Goal: Find specific page/section: Find specific page/section

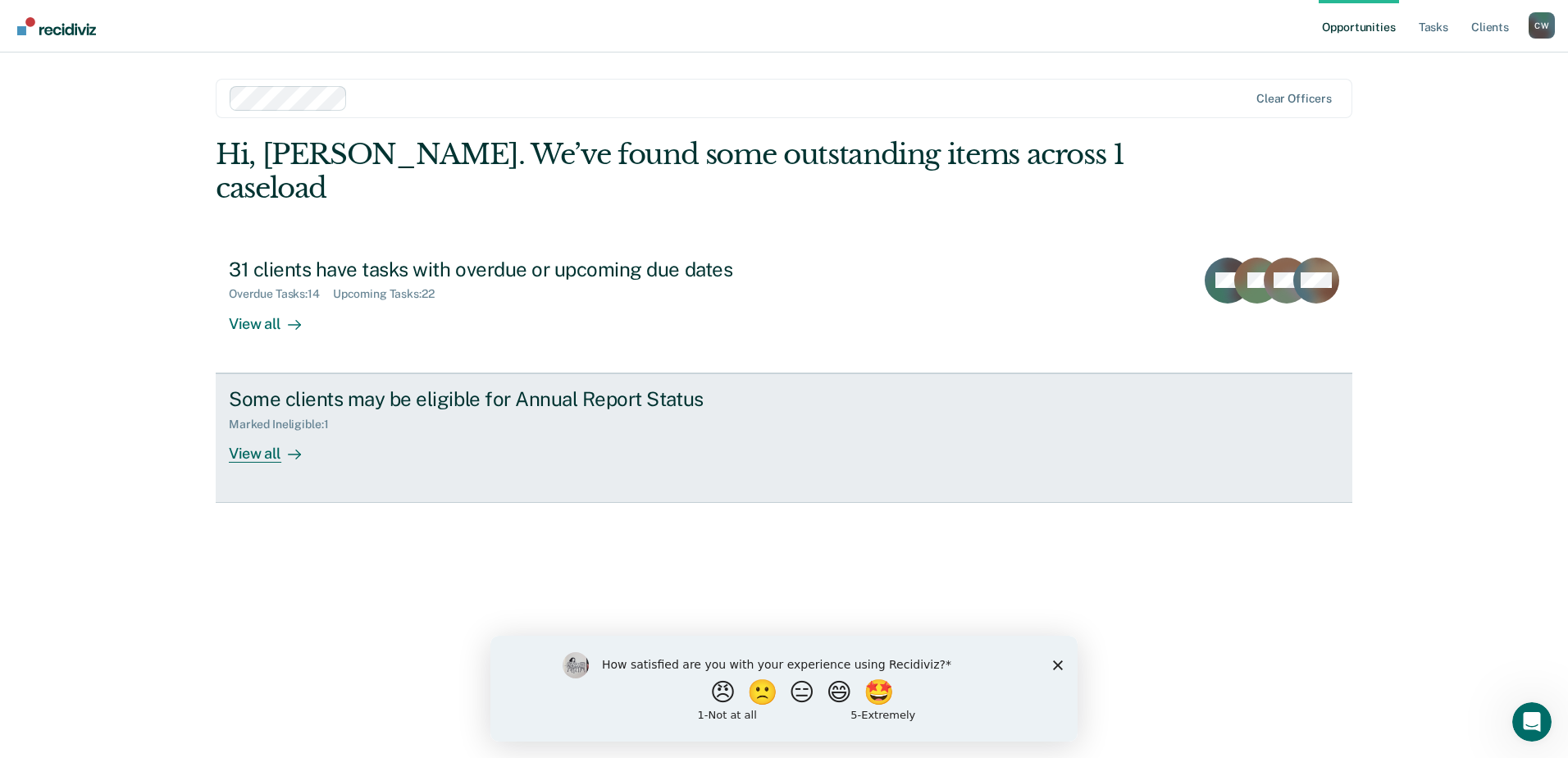
click at [259, 431] on div "View all" at bounding box center [274, 446] width 92 height 32
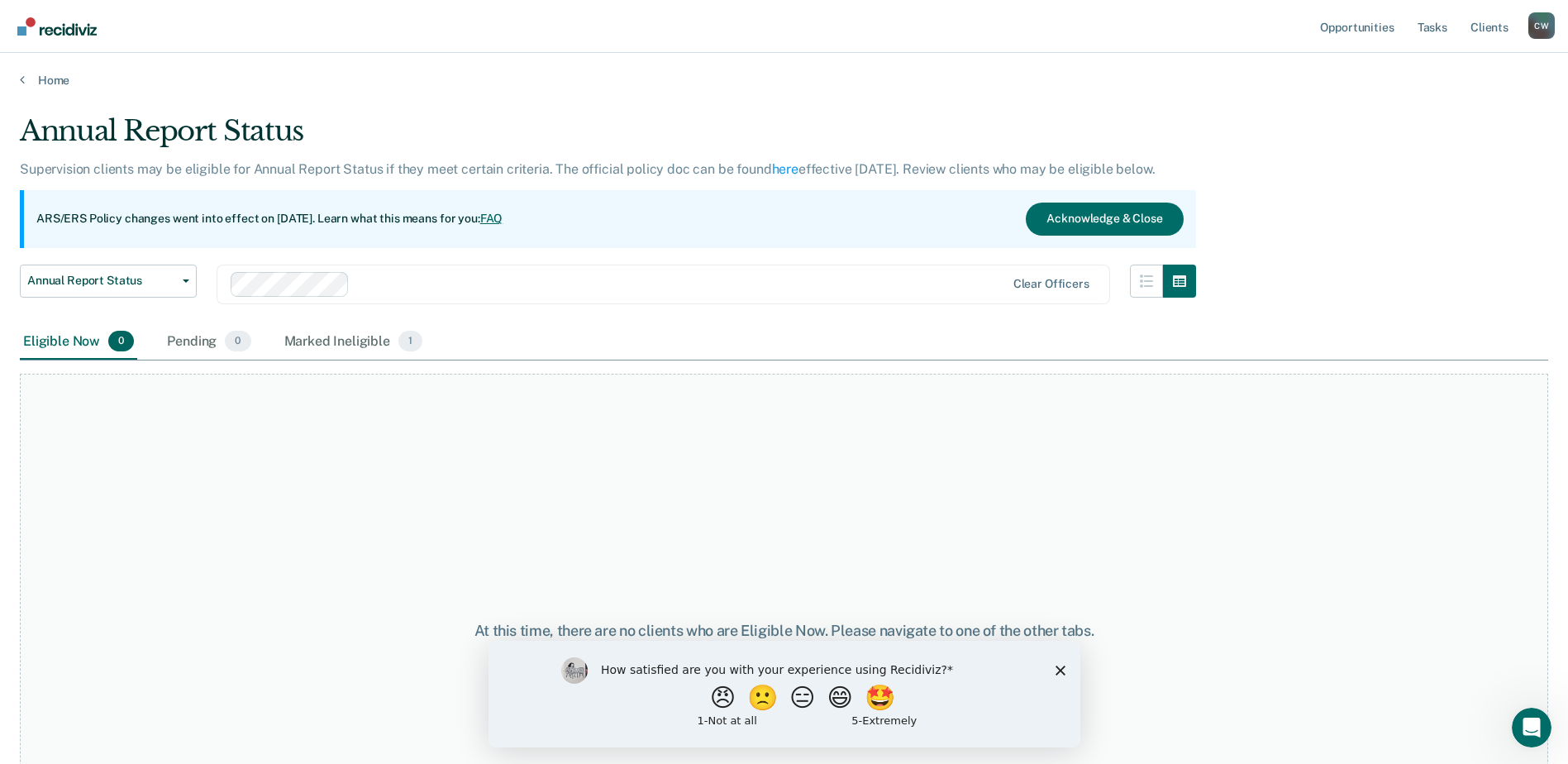
click at [53, 342] on div "Eligible Now 0" at bounding box center [79, 342] width 117 height 36
click at [884, 703] on button "🤩" at bounding box center [879, 696] width 44 height 33
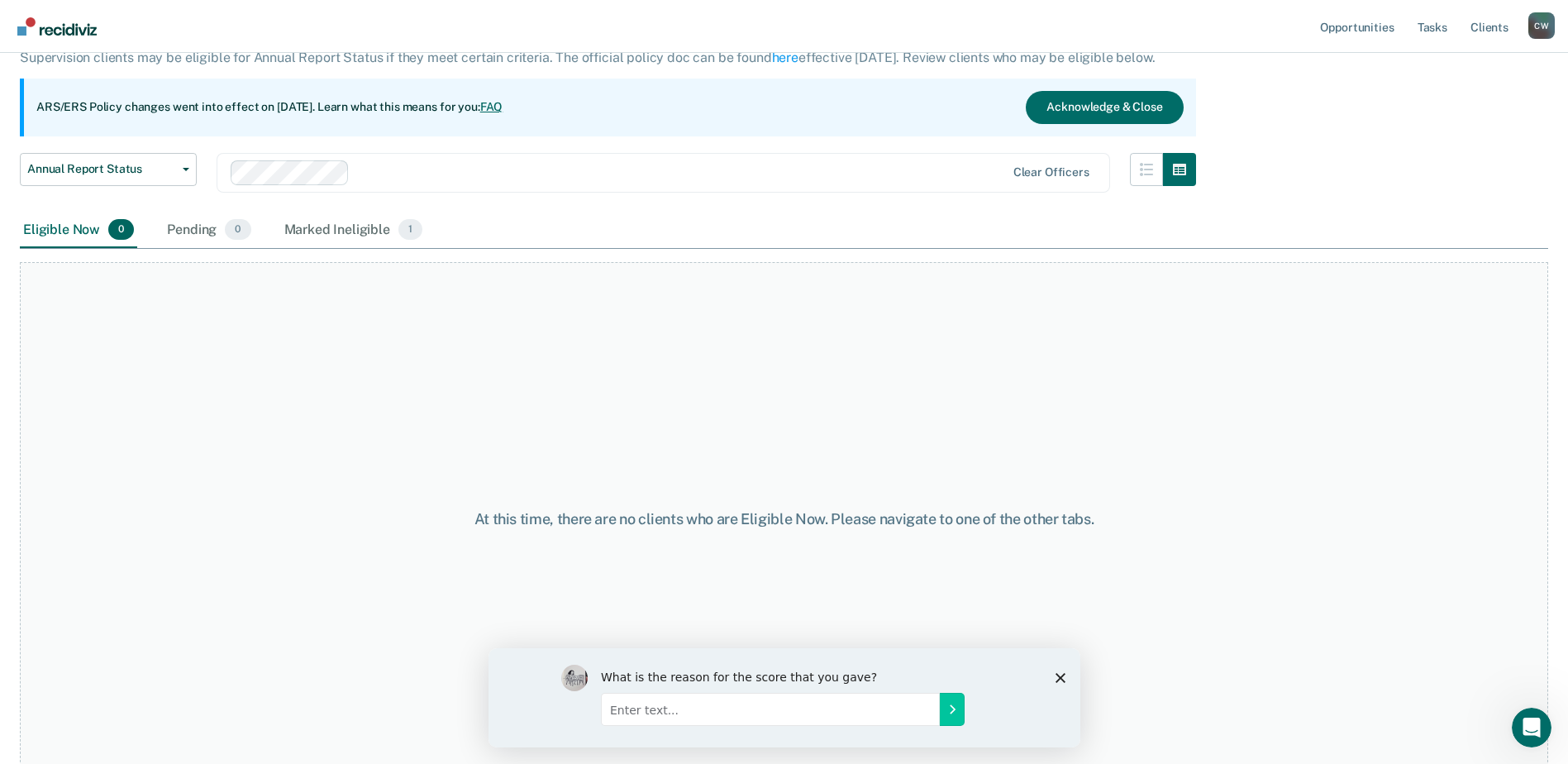
scroll to position [122, 0]
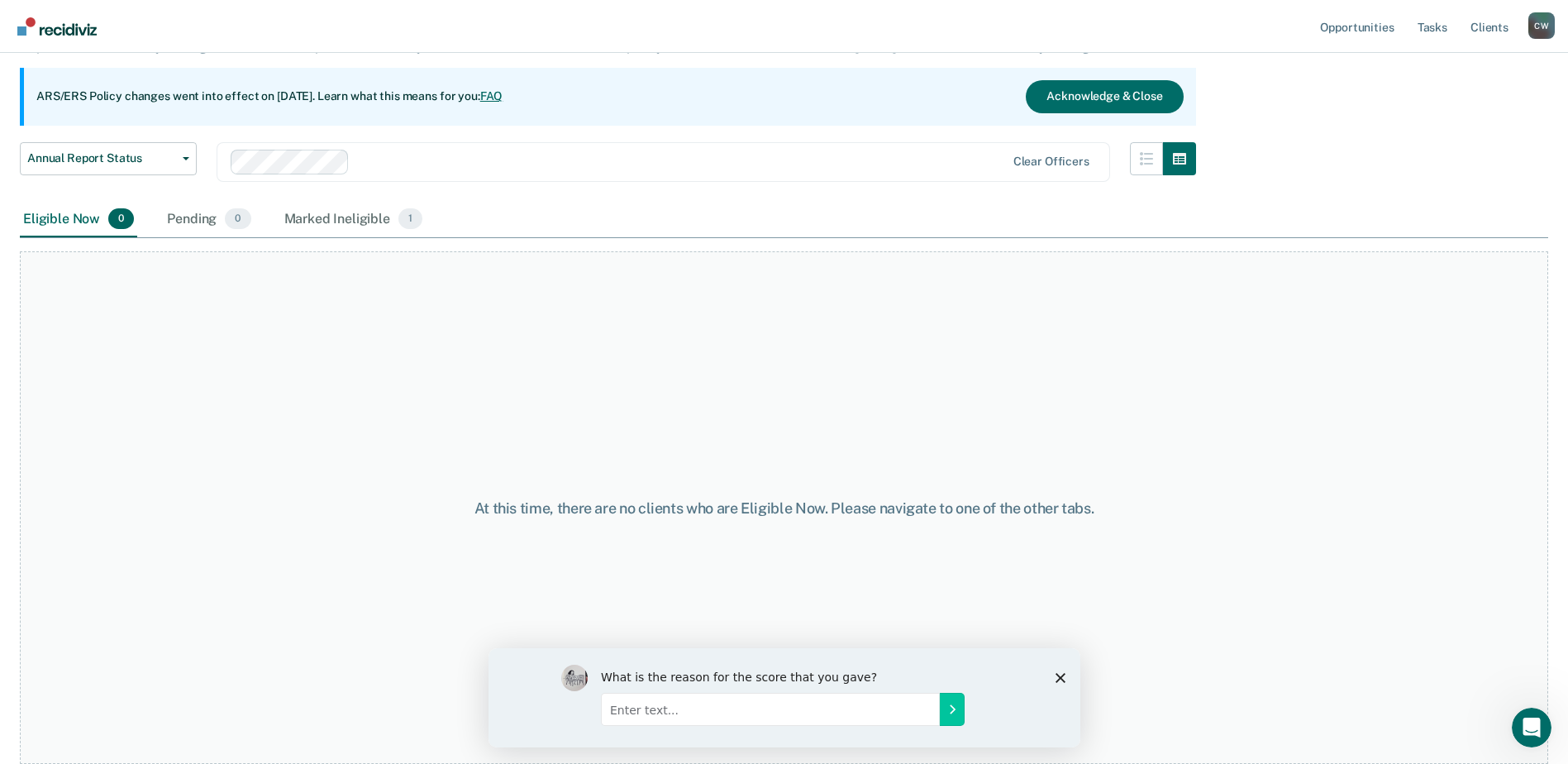
click at [1055, 675] on icon "Close survey" at bounding box center [1060, 677] width 10 height 10
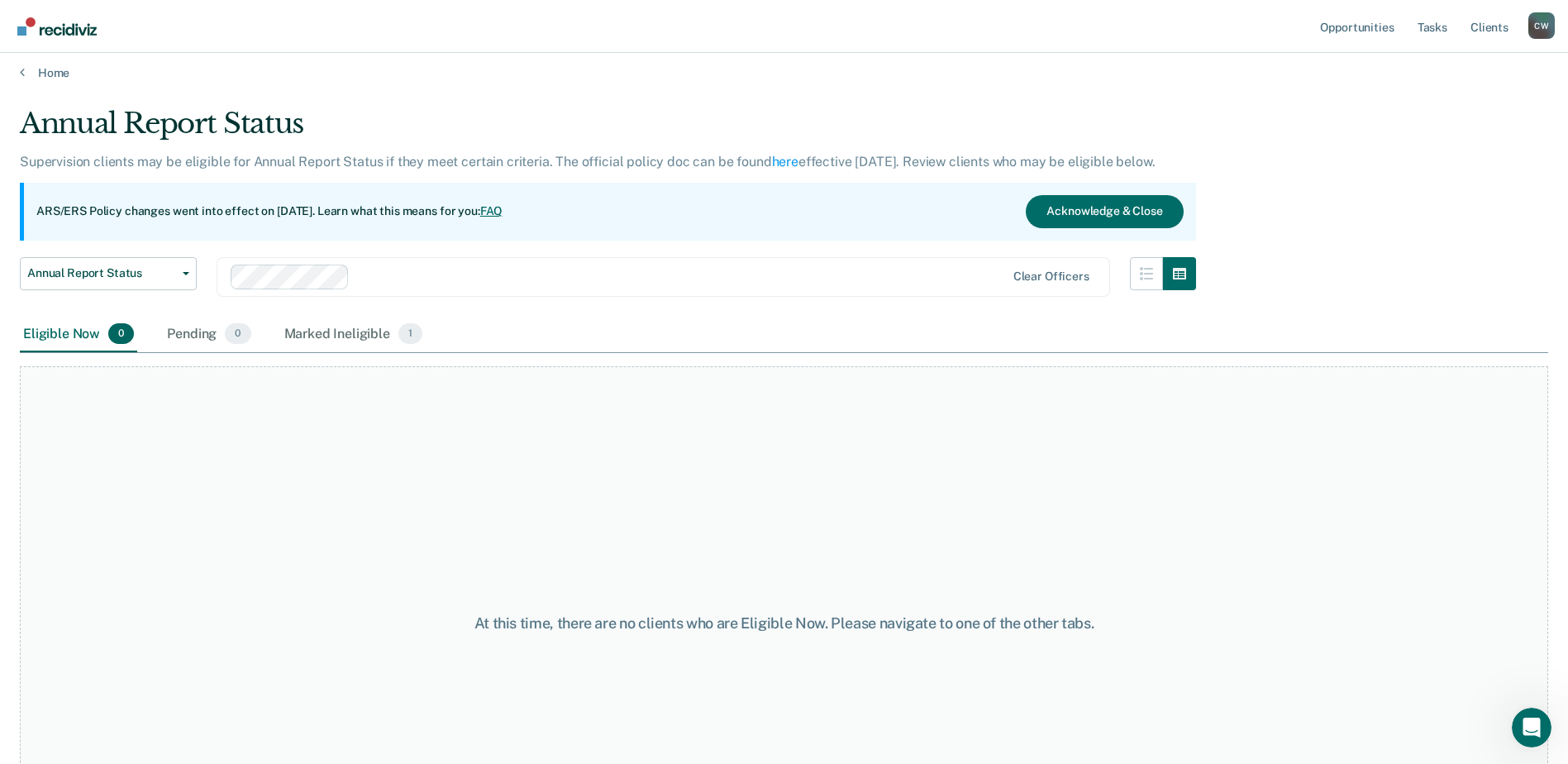
scroll to position [0, 0]
